Goal: Use online tool/utility: Utilize a website feature to perform a specific function

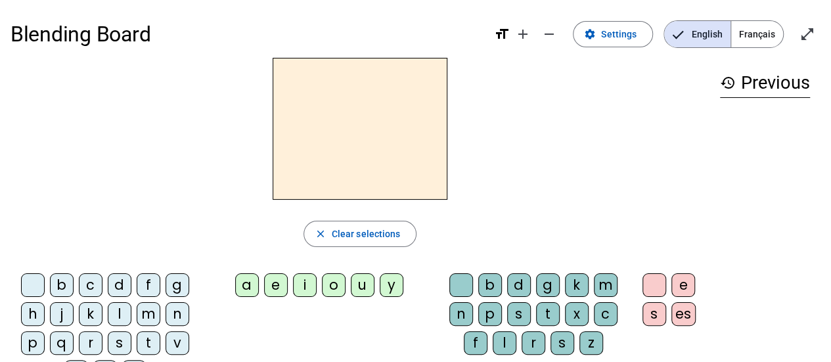
click at [62, 280] on div "b" at bounding box center [62, 285] width 24 height 24
click at [339, 280] on div "o" at bounding box center [334, 285] width 24 height 24
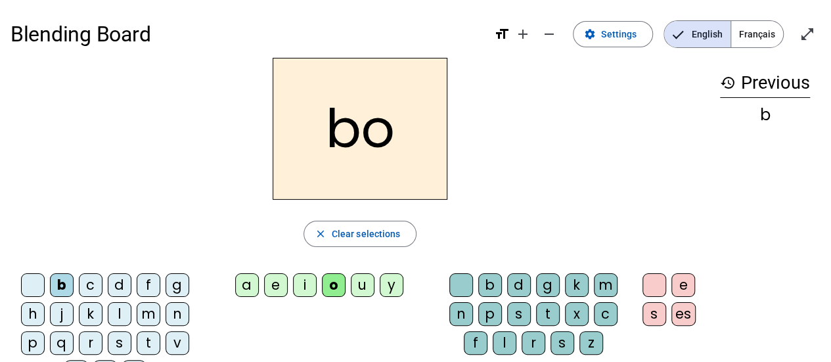
click at [499, 347] on div "l" at bounding box center [505, 343] width 24 height 24
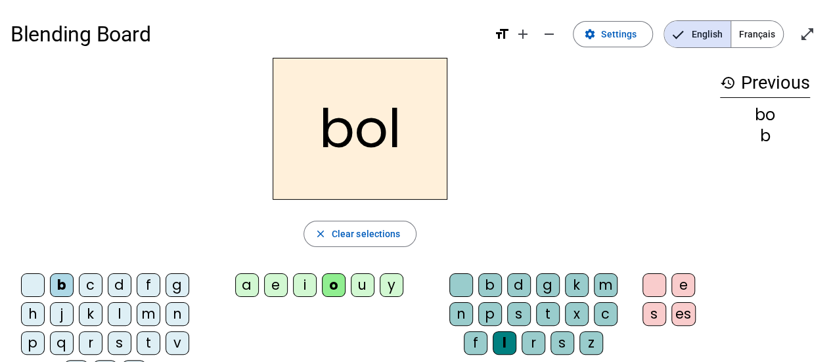
click at [116, 336] on div "s" at bounding box center [120, 343] width 24 height 24
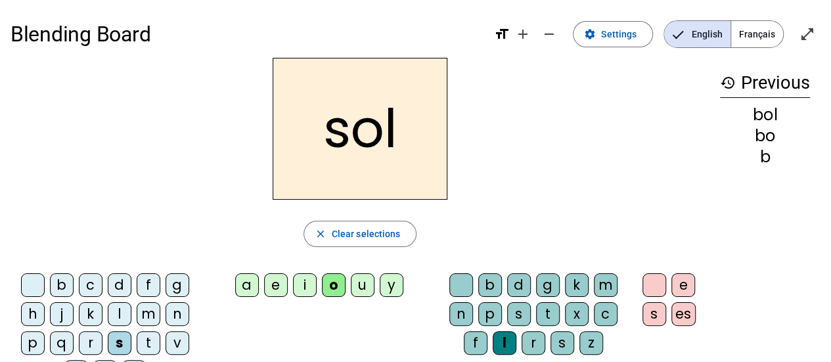
click at [301, 283] on div "i" at bounding box center [305, 285] width 24 height 24
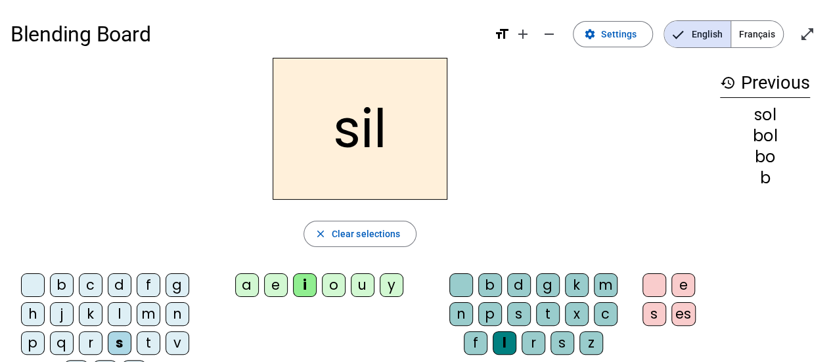
click at [506, 340] on div "l" at bounding box center [505, 343] width 24 height 24
click at [182, 311] on div "n" at bounding box center [178, 314] width 24 height 24
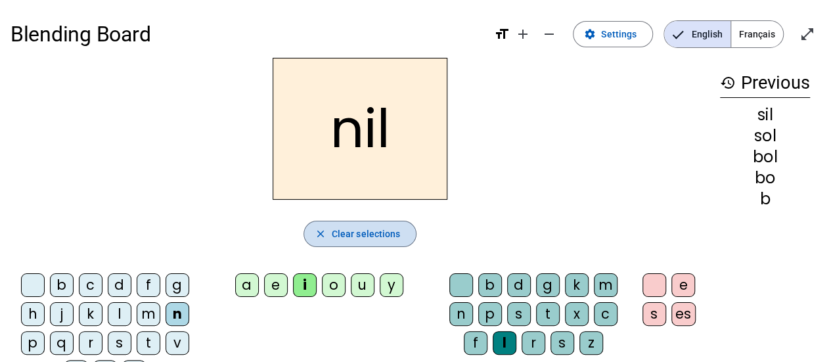
click at [361, 229] on span "Clear selections" at bounding box center [366, 234] width 69 height 16
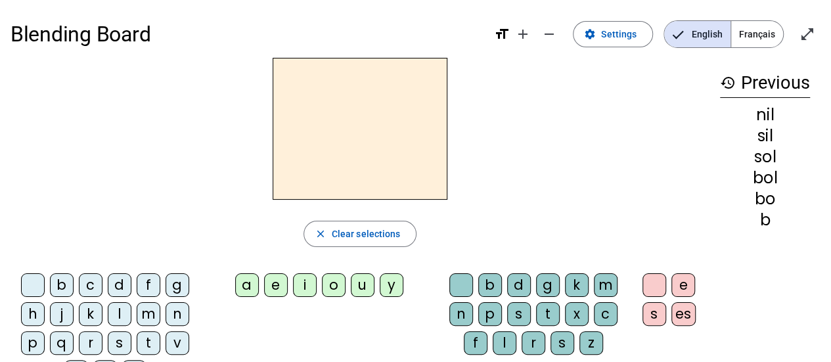
click at [178, 320] on div "n" at bounding box center [178, 314] width 24 height 24
click at [298, 288] on div "i" at bounding box center [305, 285] width 24 height 24
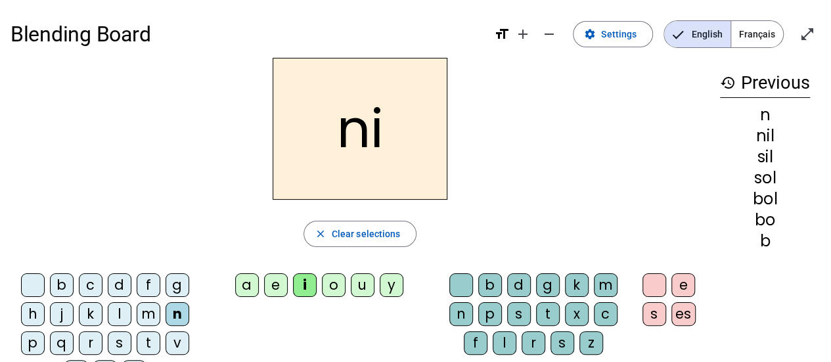
click at [281, 290] on div "e" at bounding box center [276, 285] width 24 height 24
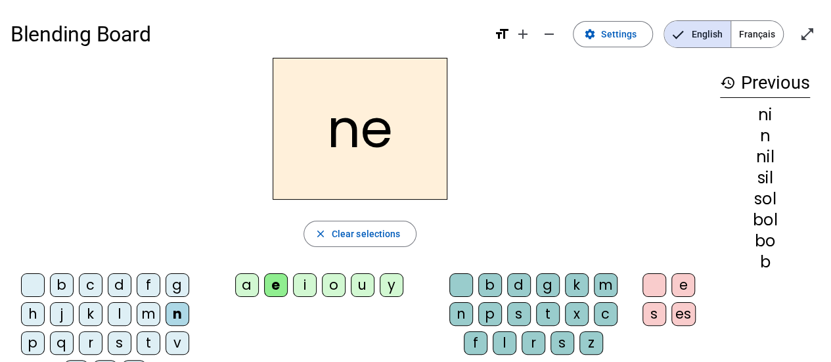
click at [117, 313] on div "l" at bounding box center [120, 314] width 24 height 24
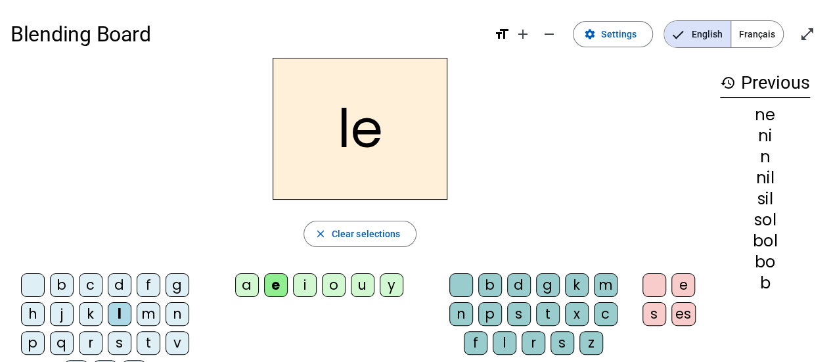
click at [255, 285] on div "a" at bounding box center [247, 285] width 24 height 24
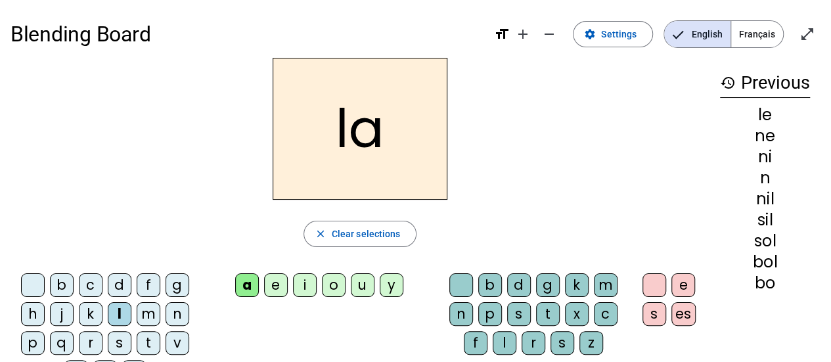
click at [181, 336] on div "v" at bounding box center [178, 343] width 24 height 24
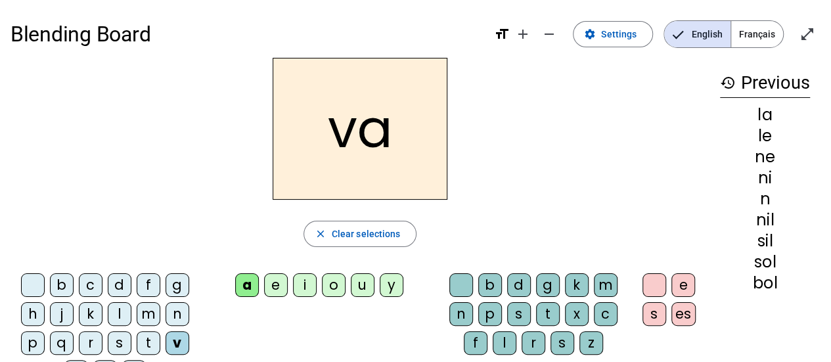
click at [155, 342] on div "t" at bounding box center [149, 343] width 24 height 24
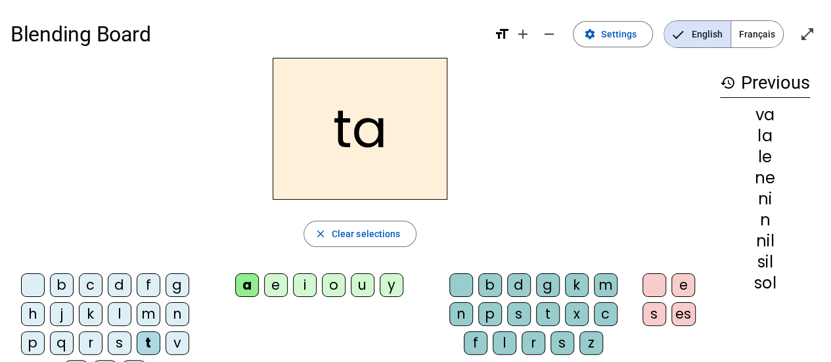
click at [271, 275] on div "e" at bounding box center [276, 285] width 24 height 24
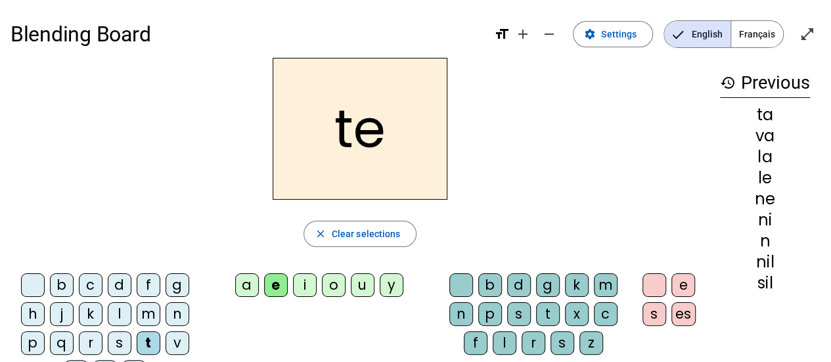
click at [119, 282] on div "d" at bounding box center [120, 285] width 24 height 24
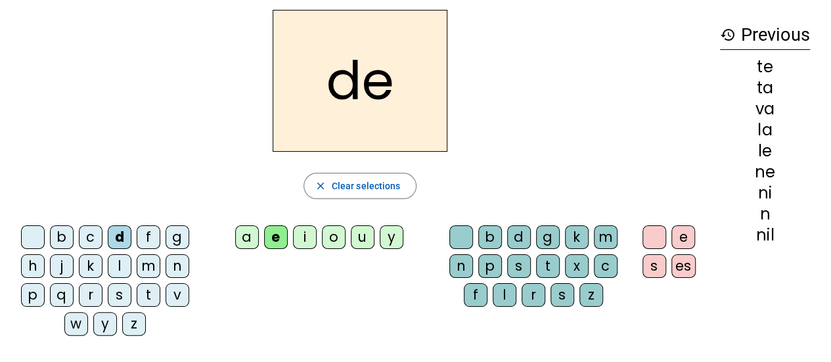
scroll to position [46, 0]
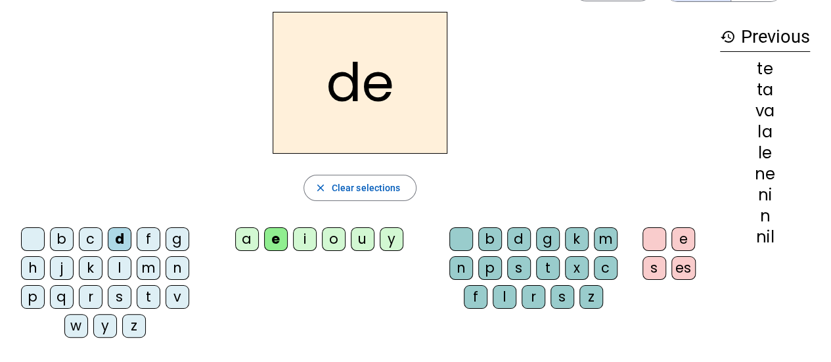
click at [141, 262] on div "m" at bounding box center [149, 268] width 24 height 24
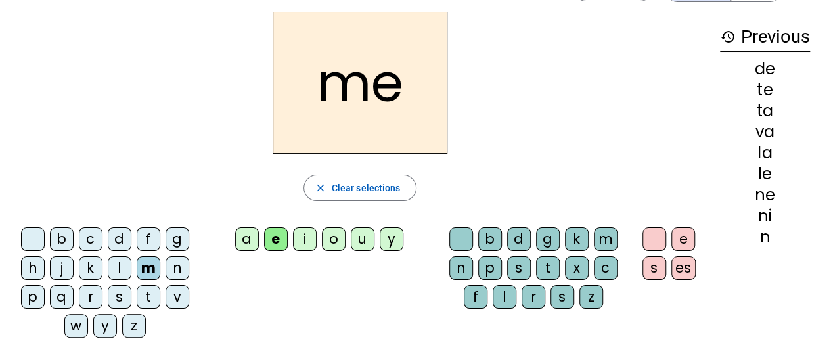
click at [254, 231] on div "a" at bounding box center [247, 239] width 24 height 24
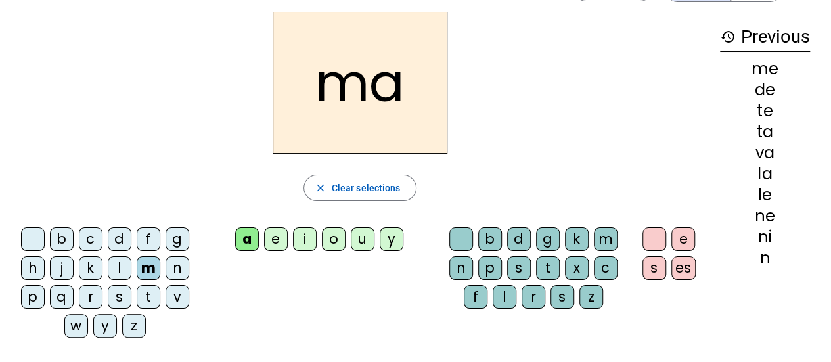
click at [499, 297] on div "l" at bounding box center [505, 297] width 24 height 24
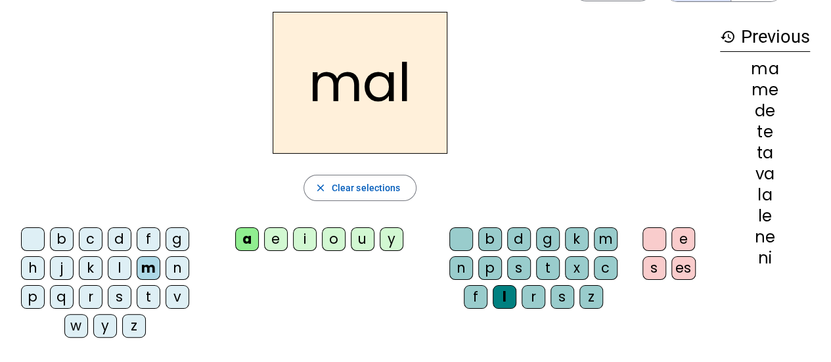
click at [69, 244] on div "b" at bounding box center [62, 239] width 24 height 24
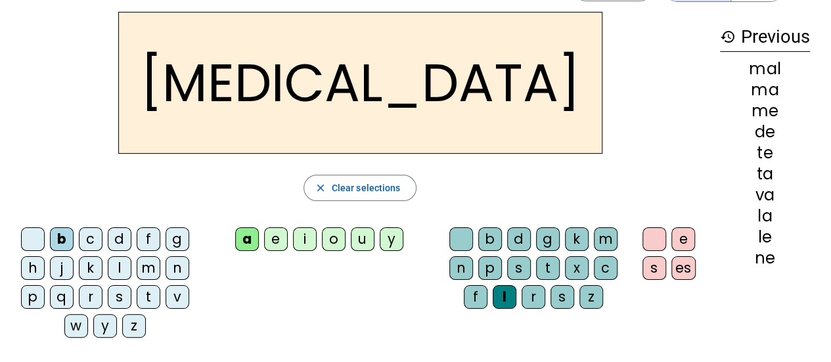
click at [594, 275] on div "c" at bounding box center [606, 268] width 24 height 24
